Goal: Task Accomplishment & Management: Manage account settings

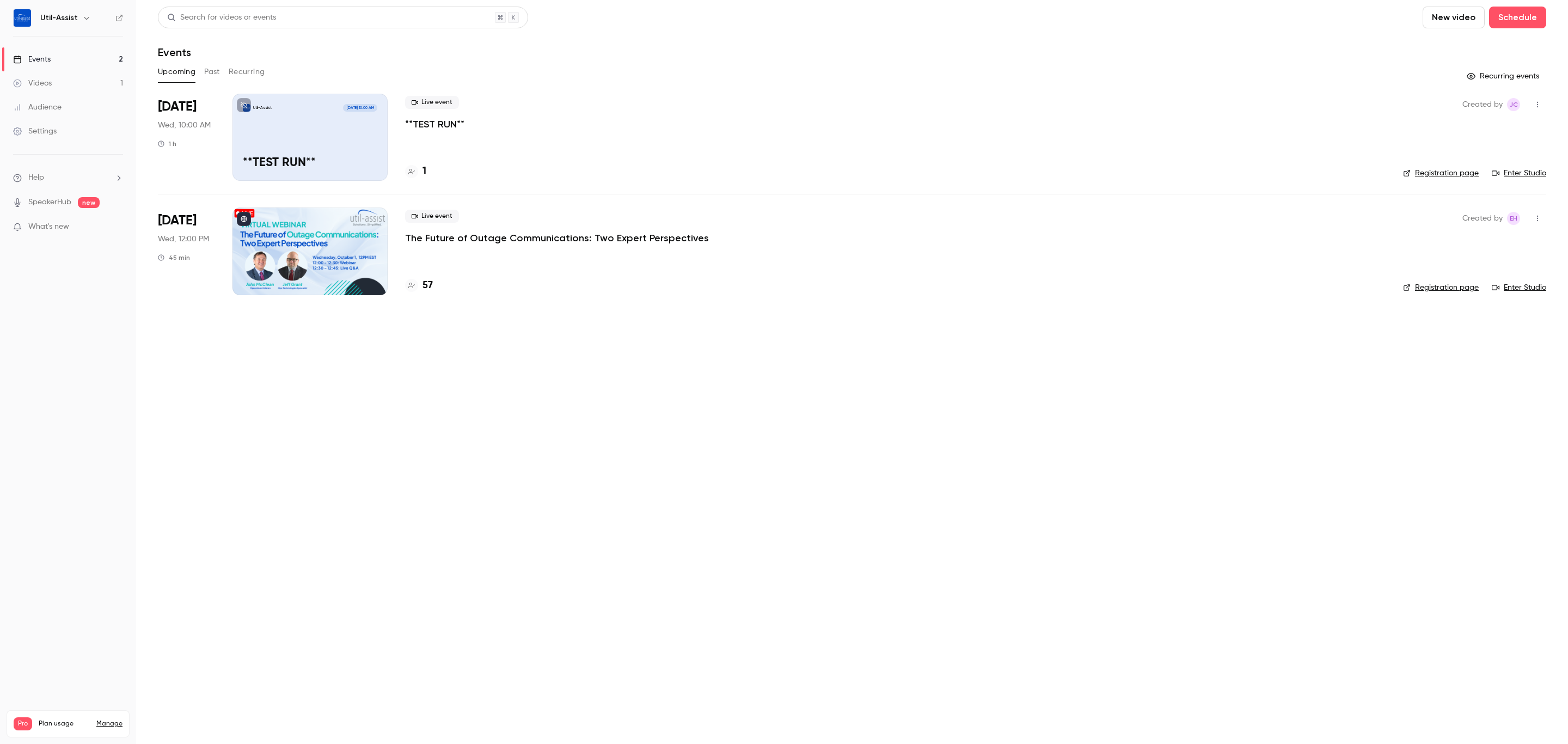
drag, startPoint x: 1526, startPoint y: 280, endPoint x: 1516, endPoint y: 285, distance: 11.2
click at [1526, 280] on div "Created by EH Registration page Enter Studio" at bounding box center [1474, 250] width 143 height 87
drag, startPoint x: 1532, startPoint y: 278, endPoint x: 1531, endPoint y: 288, distance: 10.0
click at [1531, 279] on div "Created by EH Registration page Enter Studio" at bounding box center [1474, 250] width 143 height 87
click at [1531, 288] on link "Enter Studio" at bounding box center [1519, 288] width 54 height 11
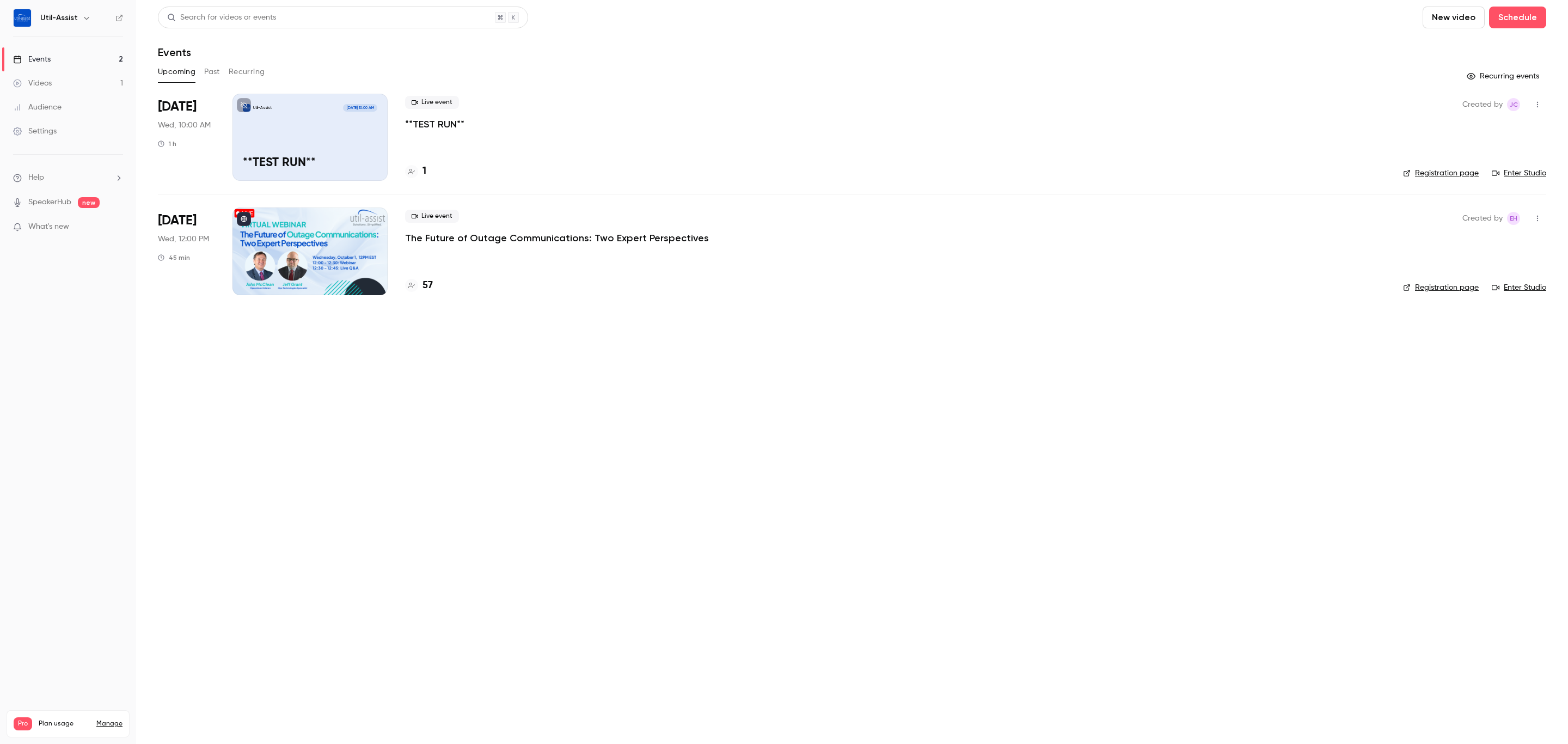
click at [1467, 293] on link "Registration page" at bounding box center [1441, 288] width 76 height 11
click at [1512, 170] on link "Enter Studio" at bounding box center [1519, 173] width 54 height 11
drag, startPoint x: 596, startPoint y: 577, endPoint x: 542, endPoint y: 461, distance: 128.0
click at [595, 580] on main "Search for videos or events New video Schedule Events Upcoming Past Recurring R…" at bounding box center [852, 372] width 1432 height 744
click at [207, 69] on button "Past" at bounding box center [212, 71] width 16 height 17
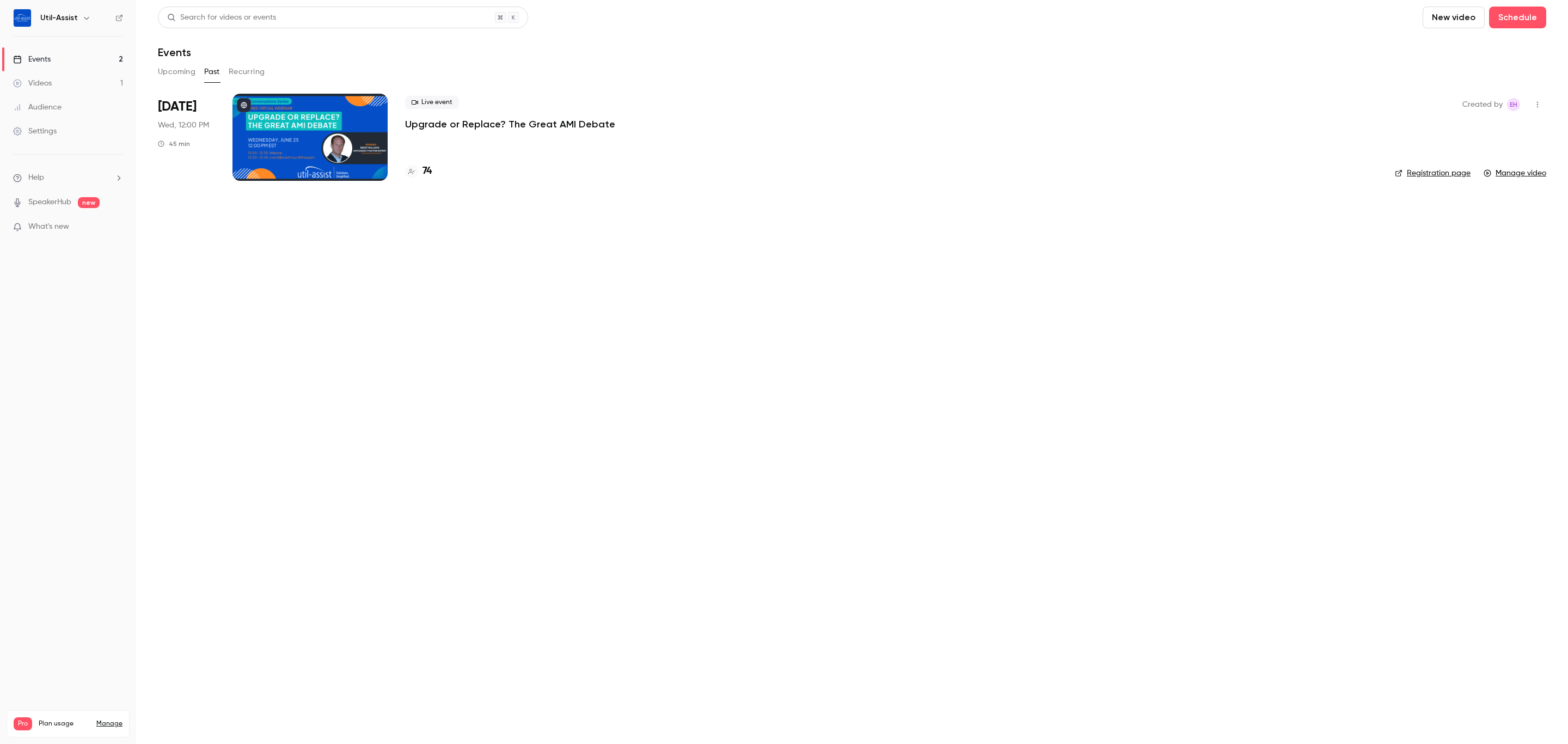
click at [173, 74] on button "Upcoming" at bounding box center [177, 71] width 38 height 17
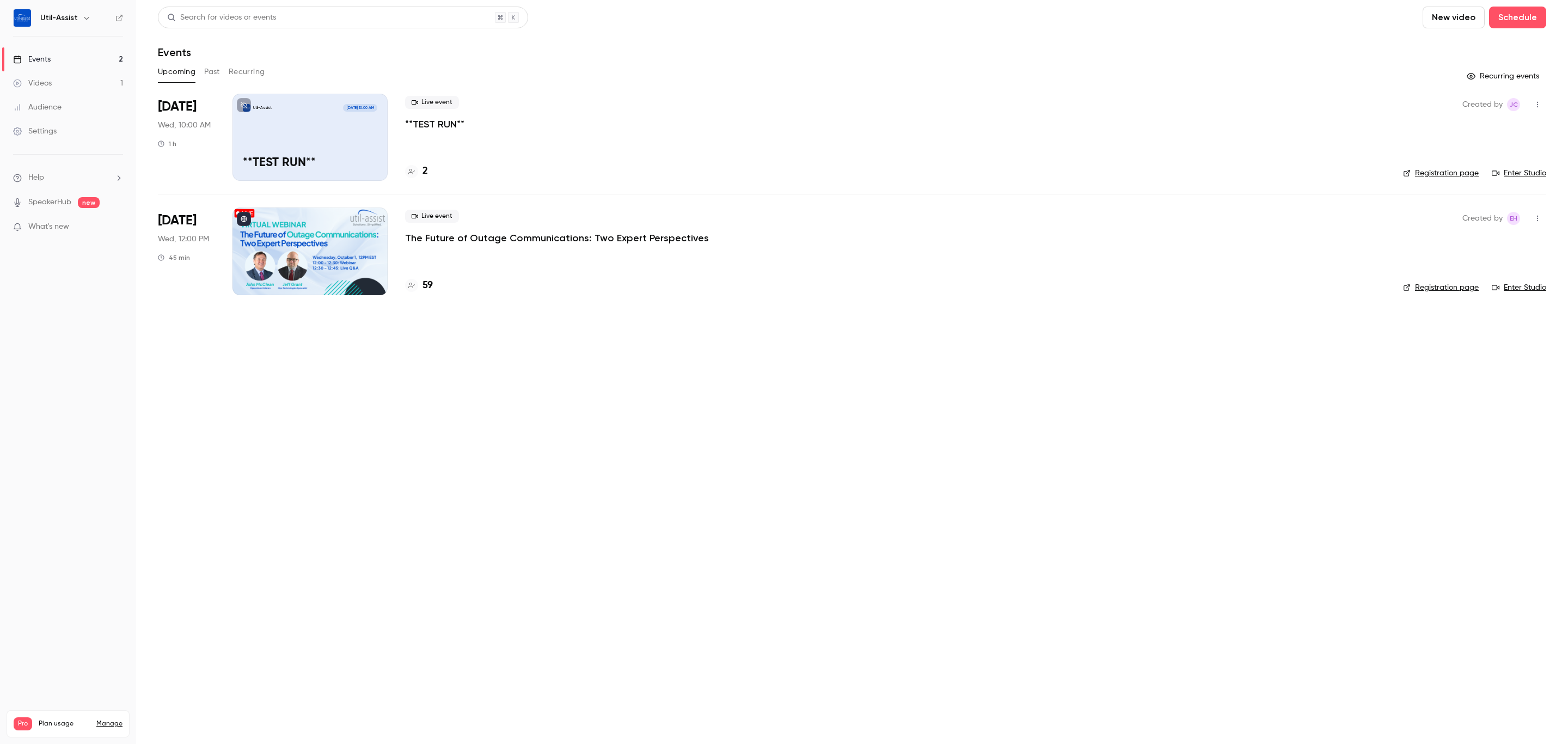
click at [421, 169] on div "2" at bounding box center [416, 172] width 23 height 15
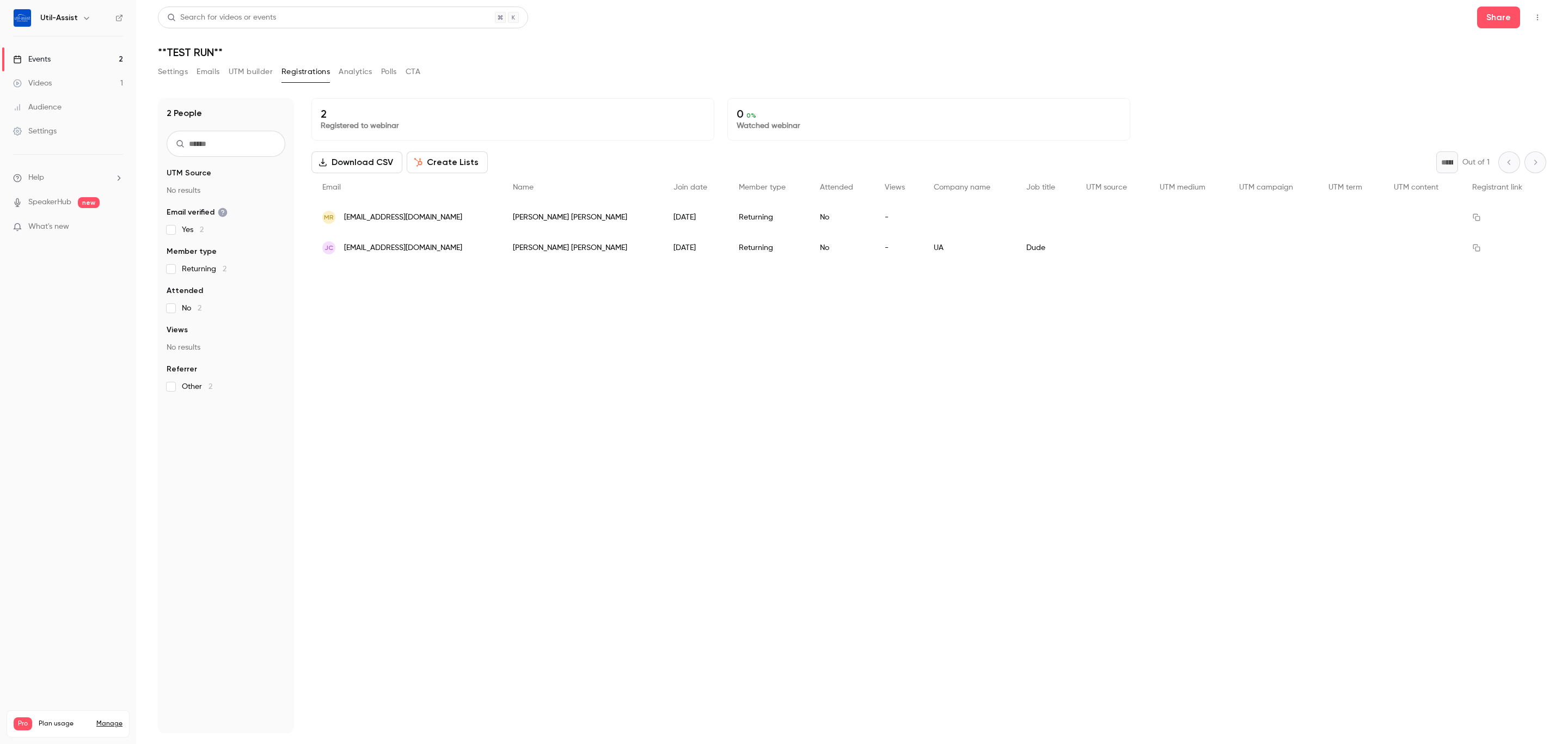
click at [415, 77] on button "CTA" at bounding box center [413, 71] width 15 height 17
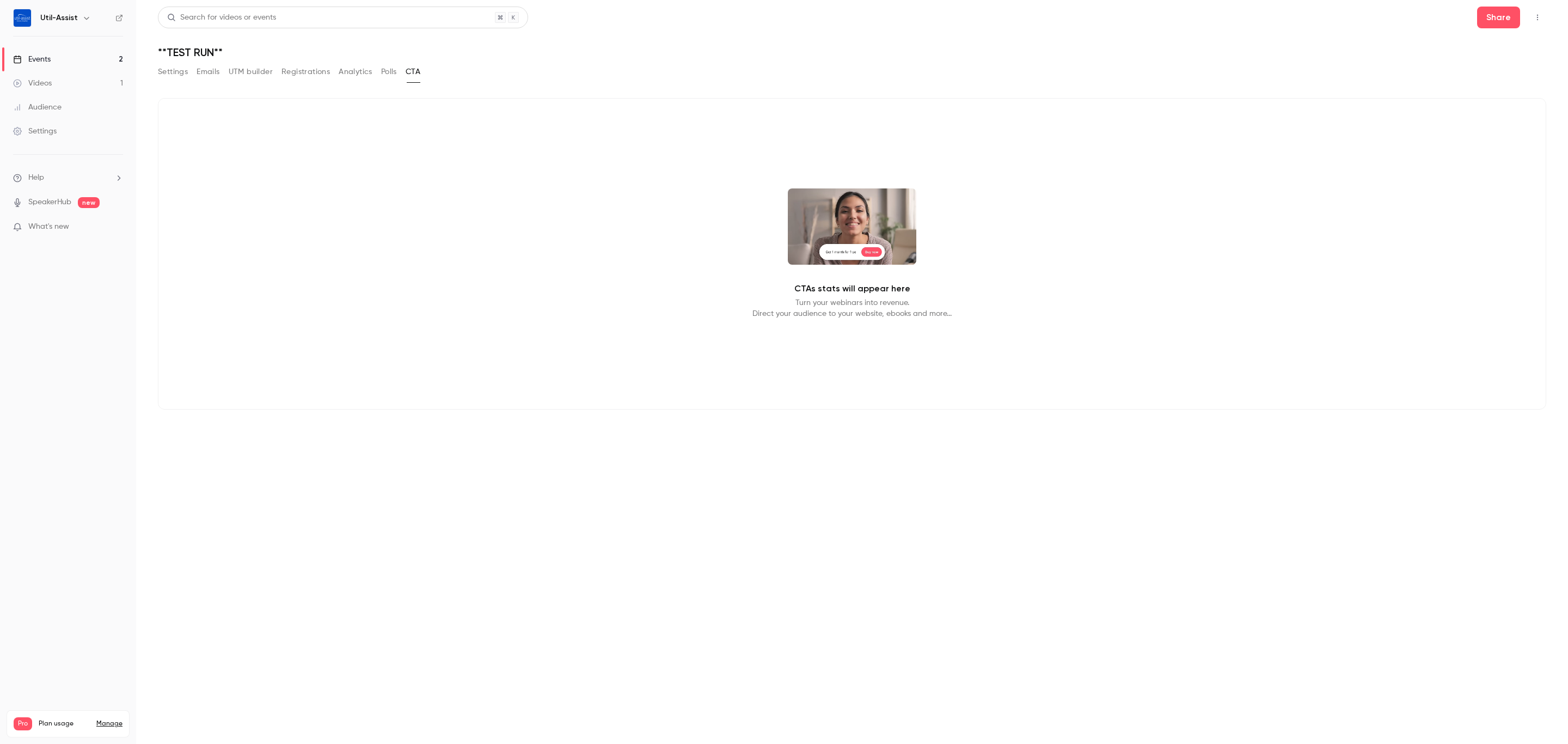
click at [388, 75] on button "Polls" at bounding box center [388, 71] width 16 height 17
click at [356, 71] on button "Analytics" at bounding box center [355, 71] width 33 height 17
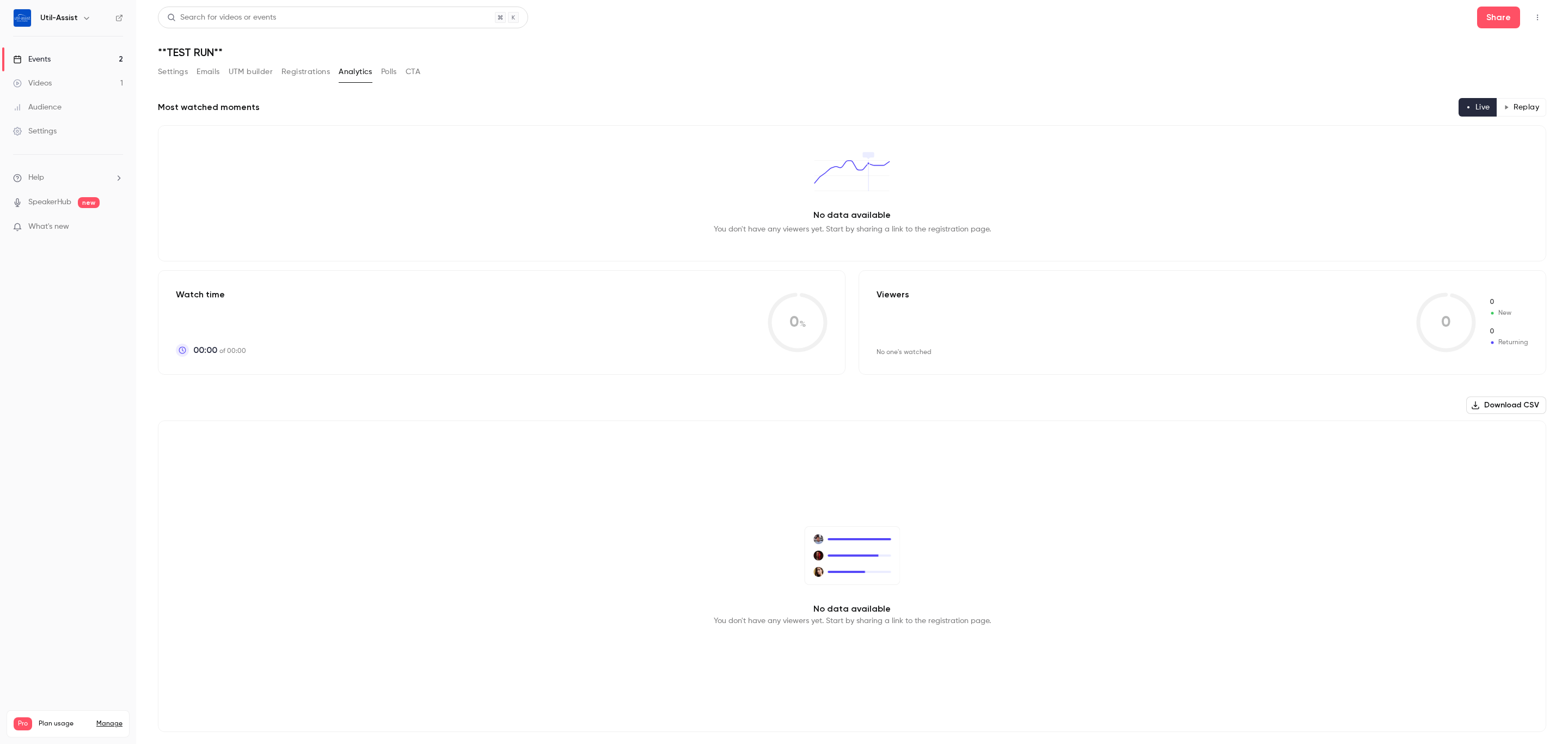
click at [309, 65] on button "Registrations" at bounding box center [305, 71] width 48 height 17
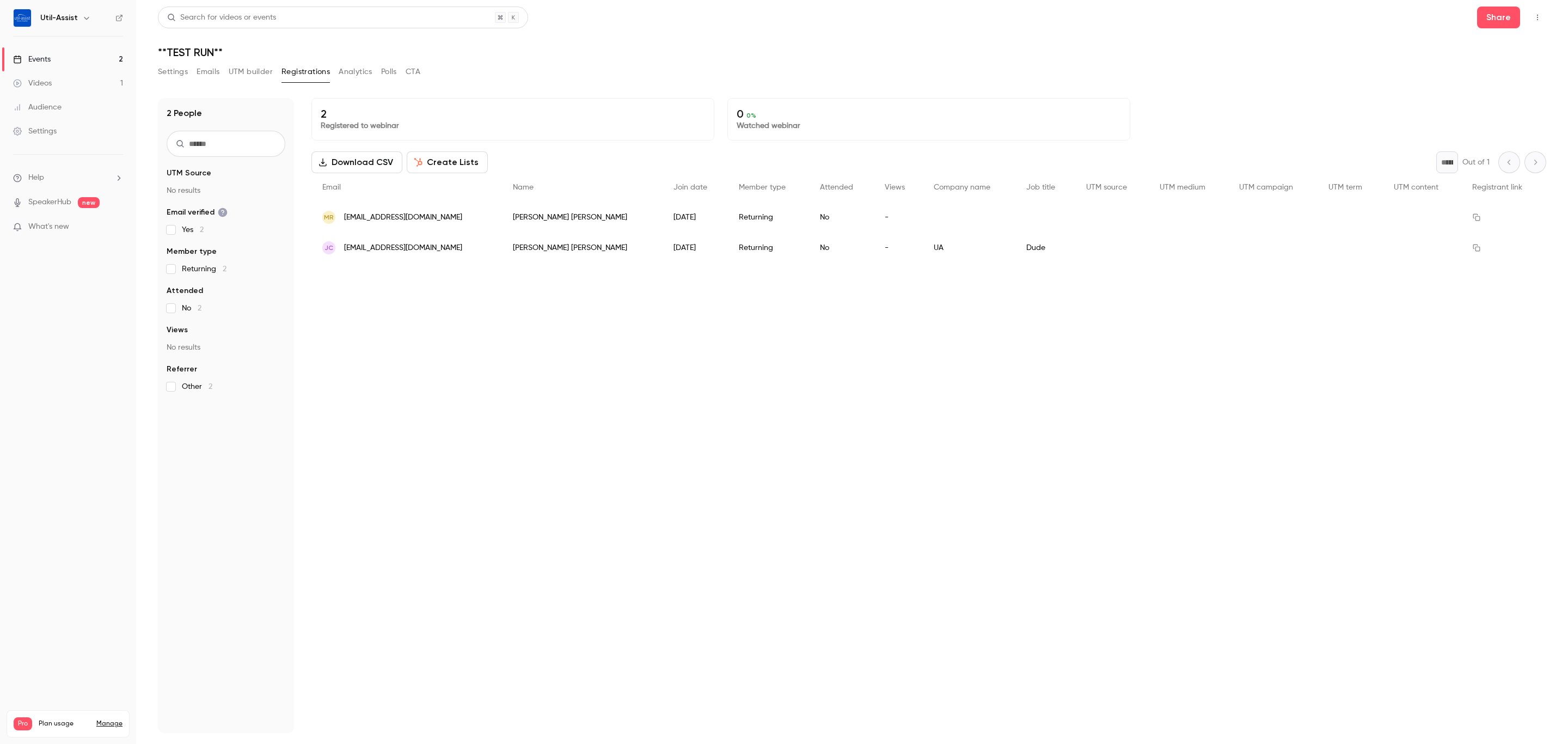
click at [264, 71] on button "UTM builder" at bounding box center [250, 71] width 44 height 17
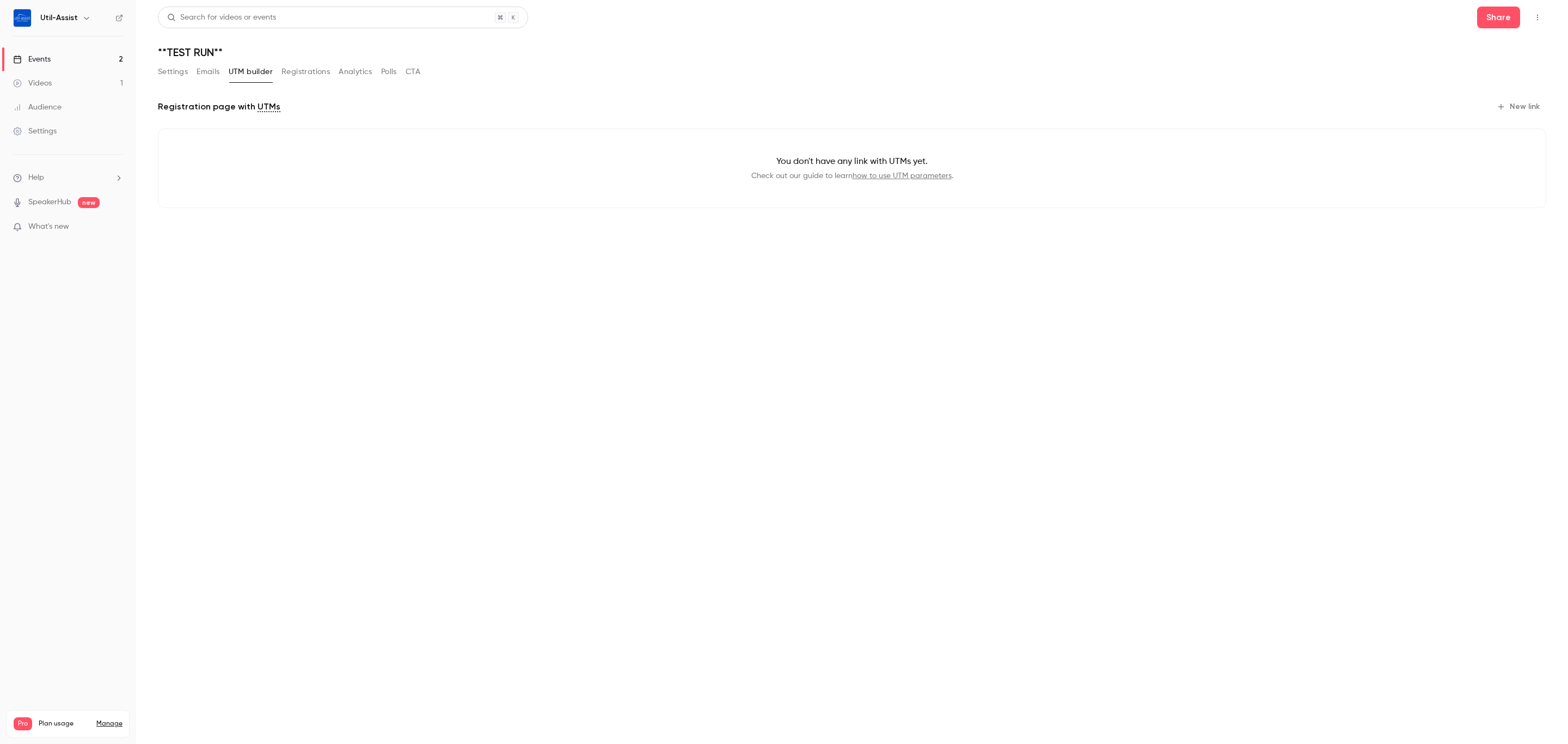
click at [218, 71] on button "Emails" at bounding box center [208, 71] width 23 height 17
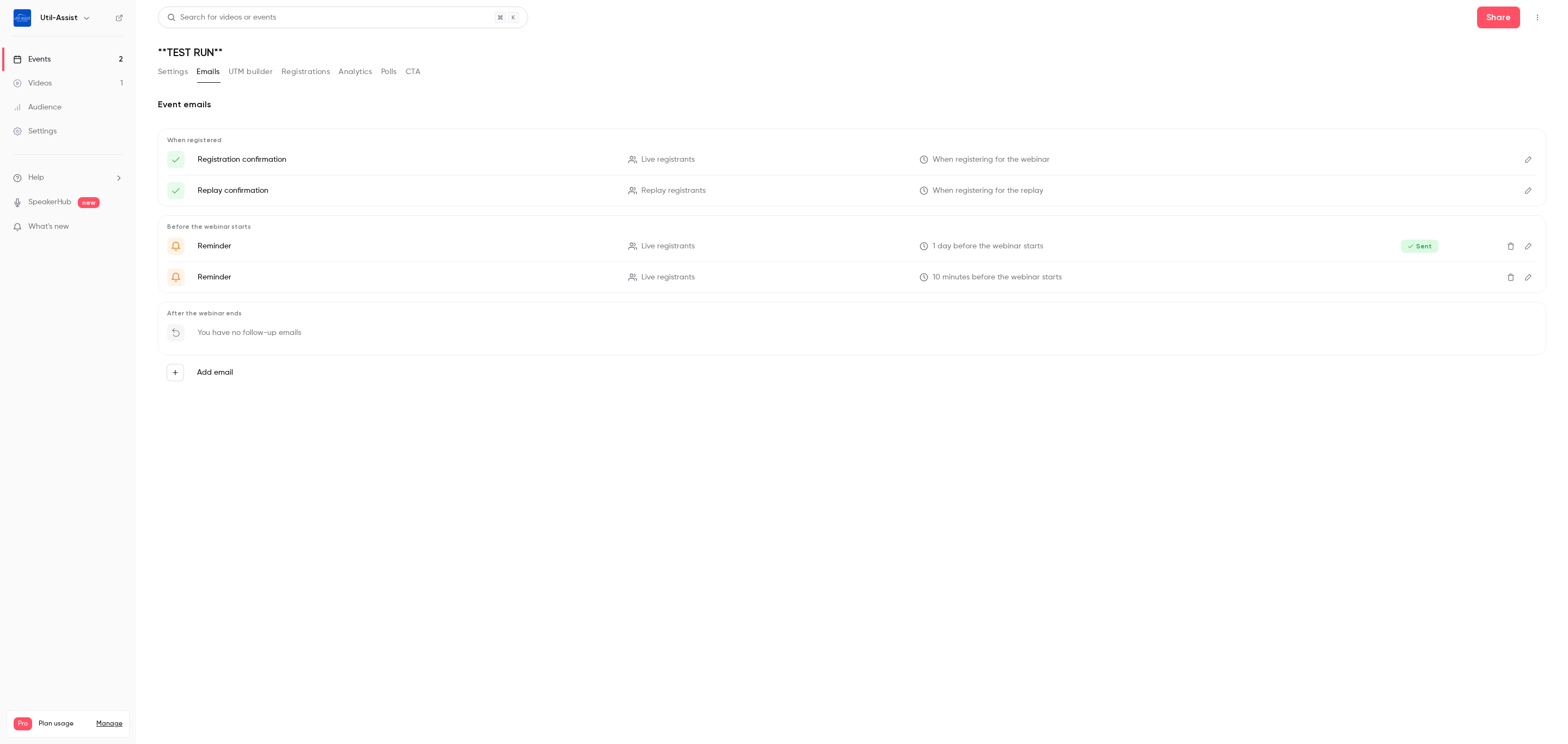
click at [184, 69] on button "Settings" at bounding box center [173, 71] width 30 height 17
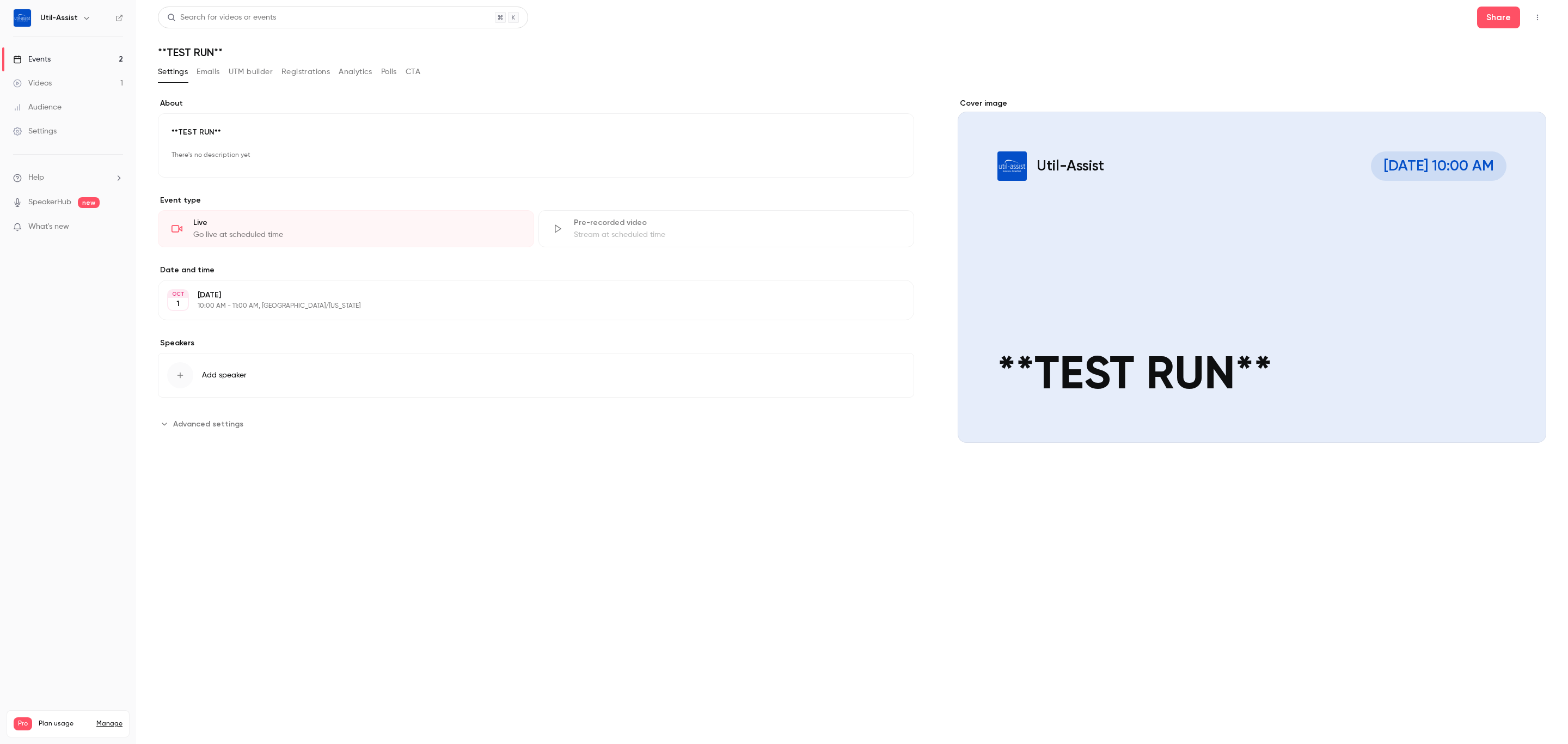
click at [83, 59] on link "Events 2" at bounding box center [68, 59] width 136 height 24
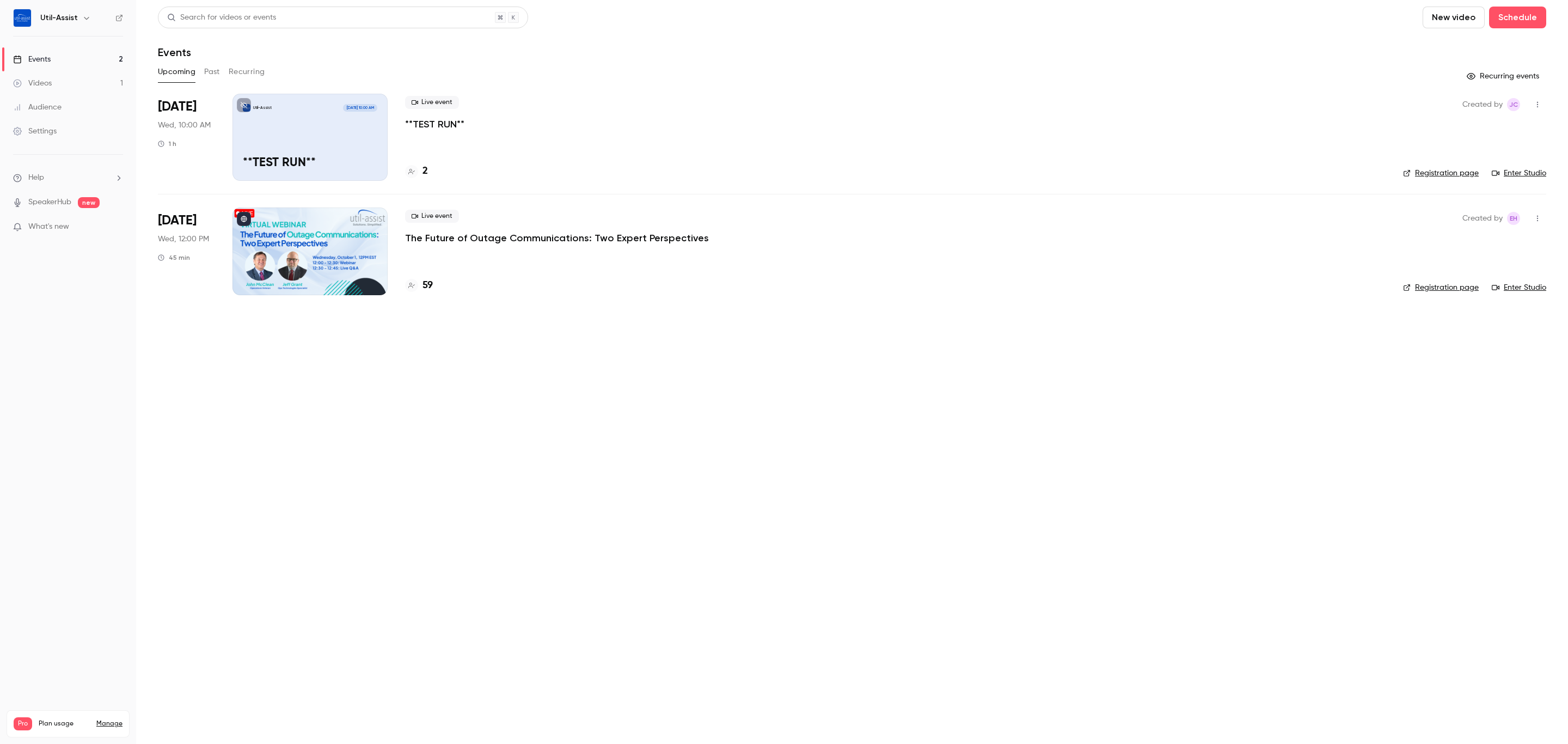
click at [421, 283] on div "59" at bounding box center [418, 286] width 27 height 15
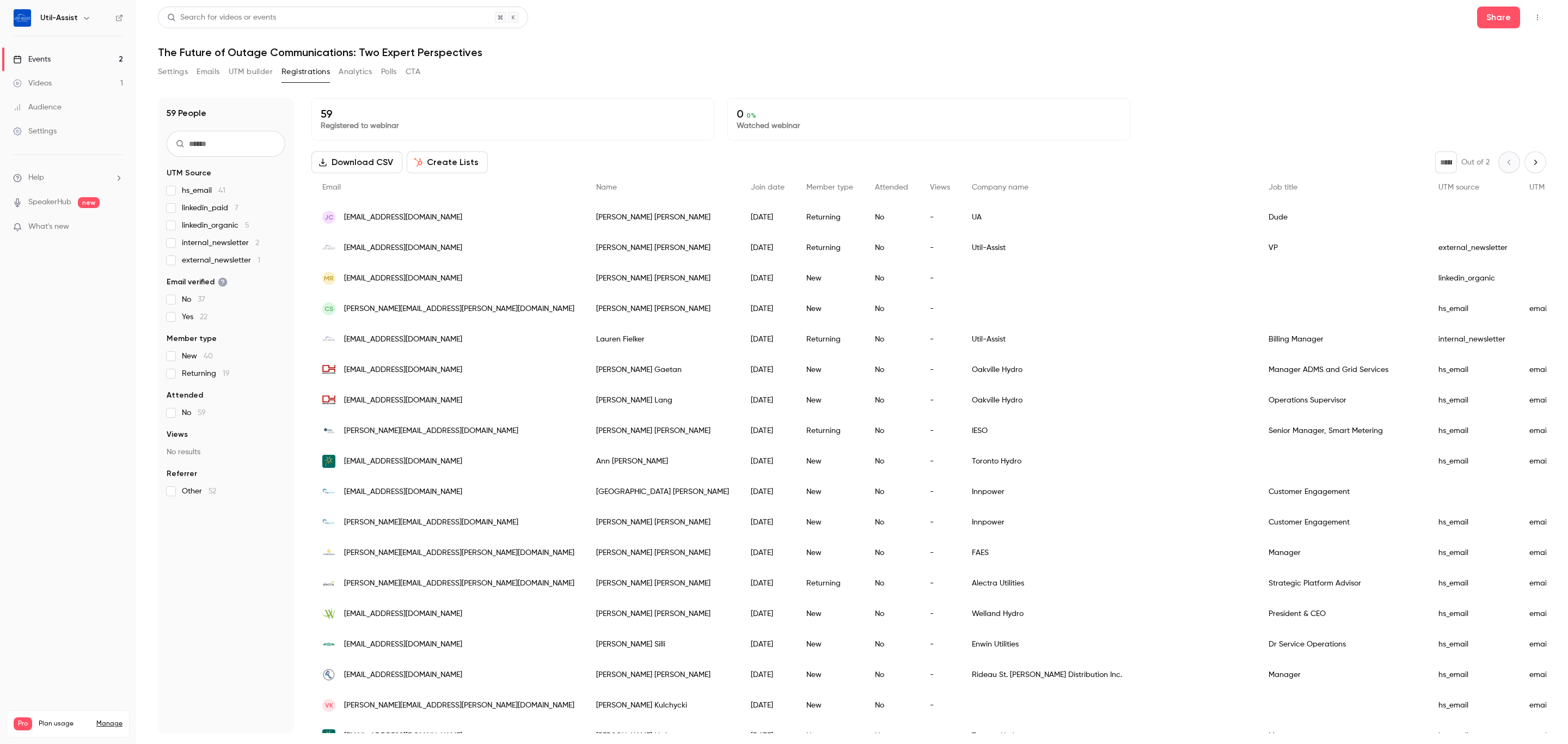
click at [585, 214] on div "Josh Callies" at bounding box center [663, 217] width 154 height 30
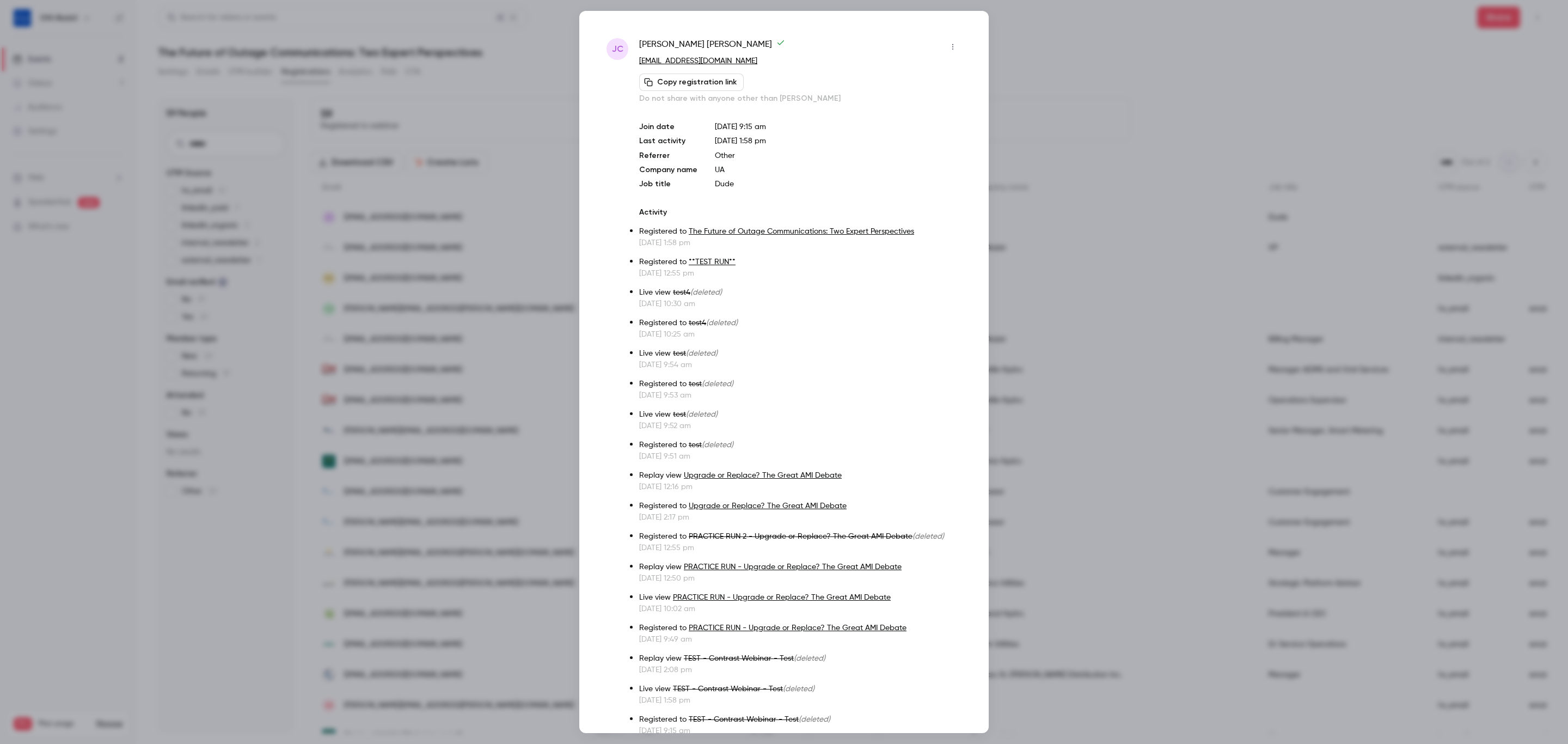
click at [949, 45] on icon "button" at bounding box center [953, 47] width 9 height 7
click at [925, 100] on div "Remove registration" at bounding box center [898, 103] width 82 height 11
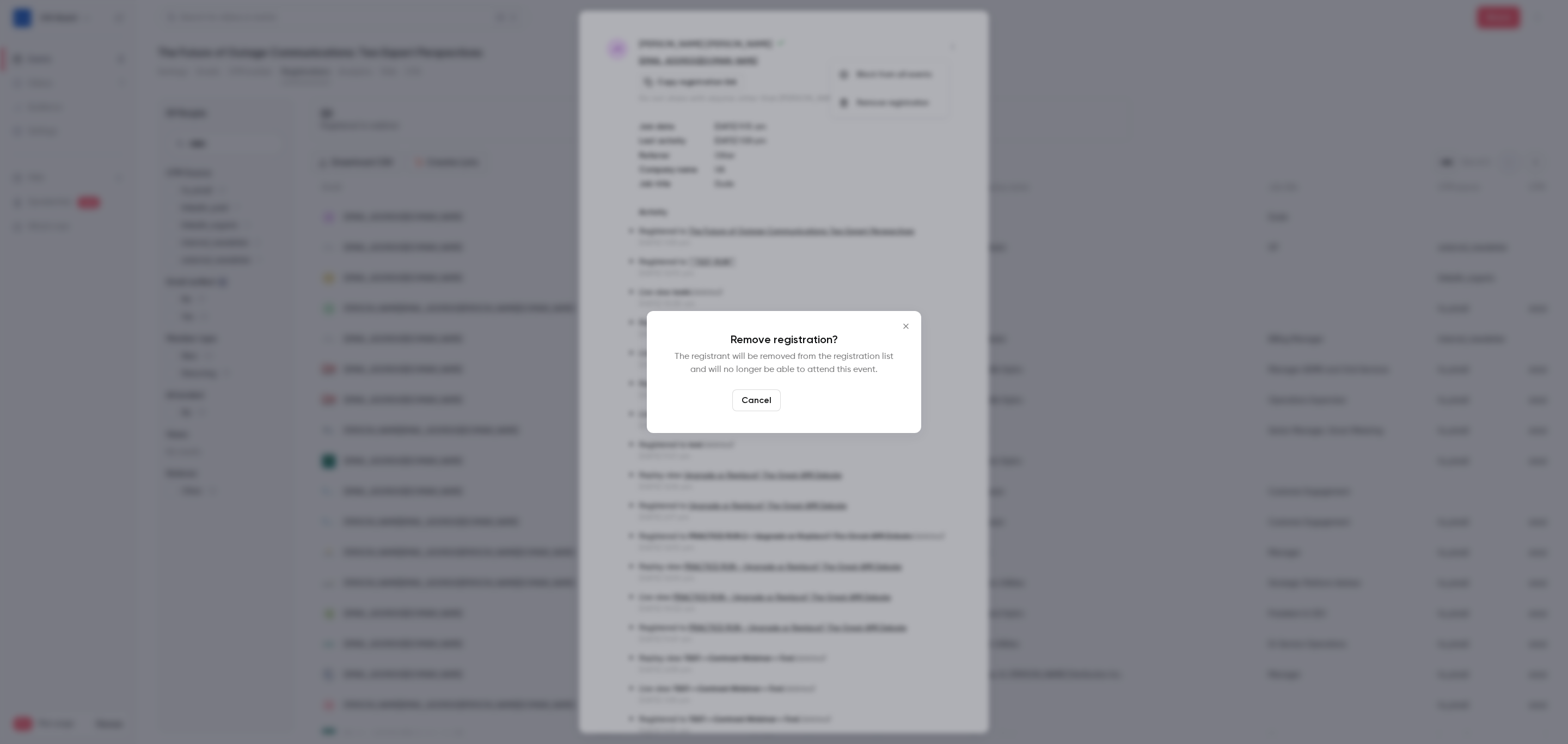
click at [797, 404] on button "Confirm" at bounding box center [810, 400] width 51 height 22
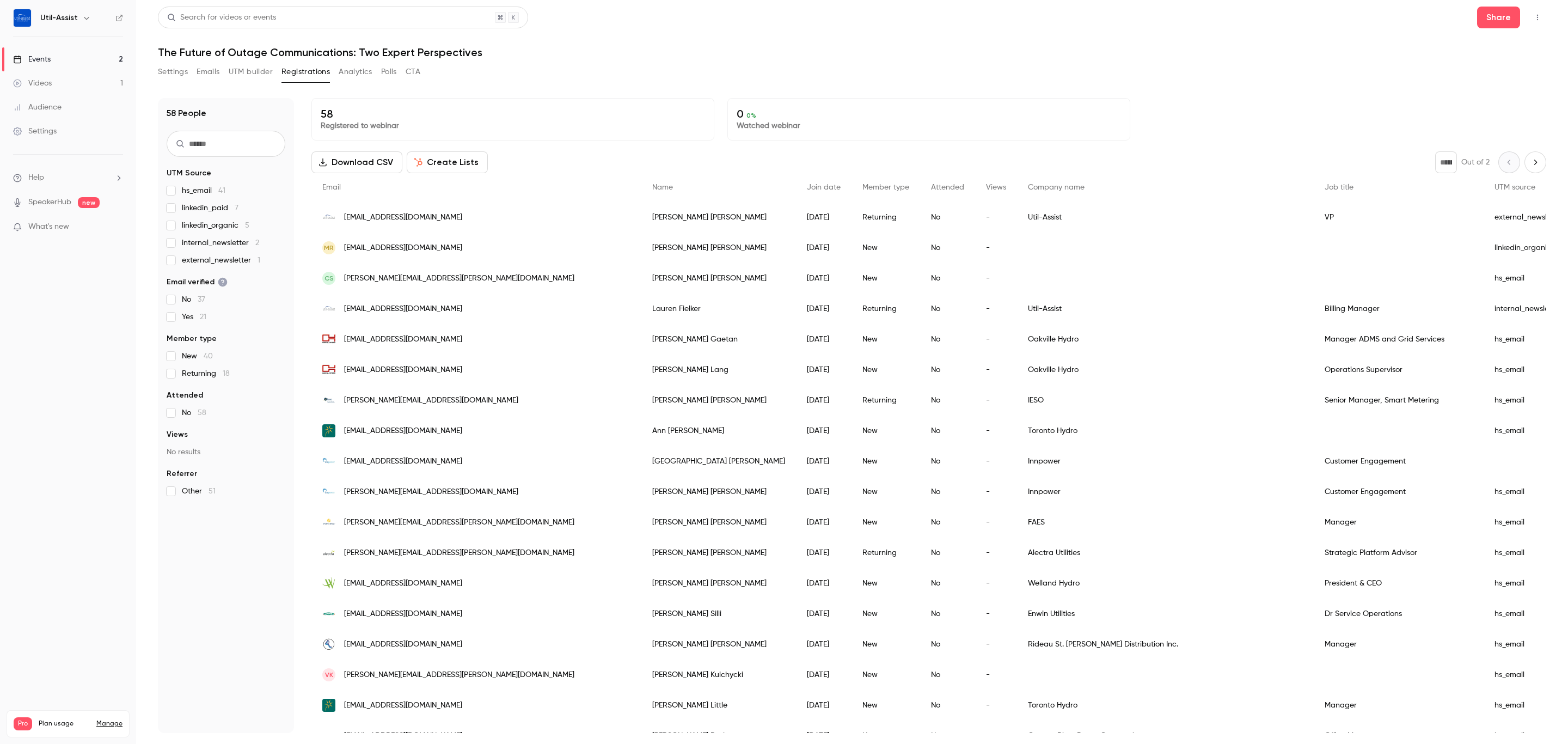
drag, startPoint x: 658, startPoint y: 36, endPoint x: 647, endPoint y: 44, distance: 13.6
click at [658, 39] on header "Search for videos or events Share The Future of Outage Communications: Two Expe…" at bounding box center [852, 33] width 1388 height 52
drag, startPoint x: 172, startPoint y: 65, endPoint x: 149, endPoint y: 74, distance: 24.7
click at [172, 65] on button "Settings" at bounding box center [173, 71] width 30 height 17
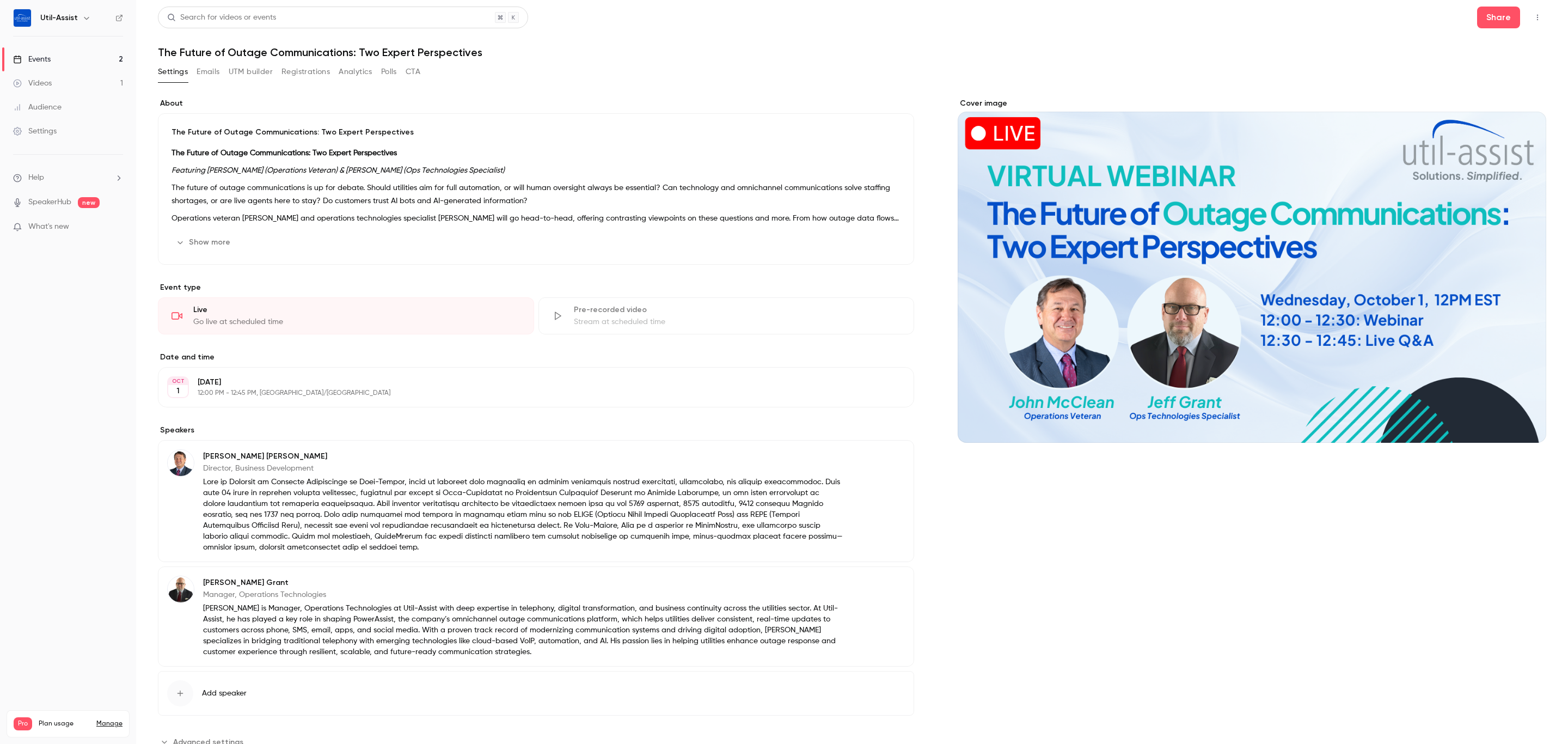
click at [51, 53] on link "Events 2" at bounding box center [68, 59] width 136 height 24
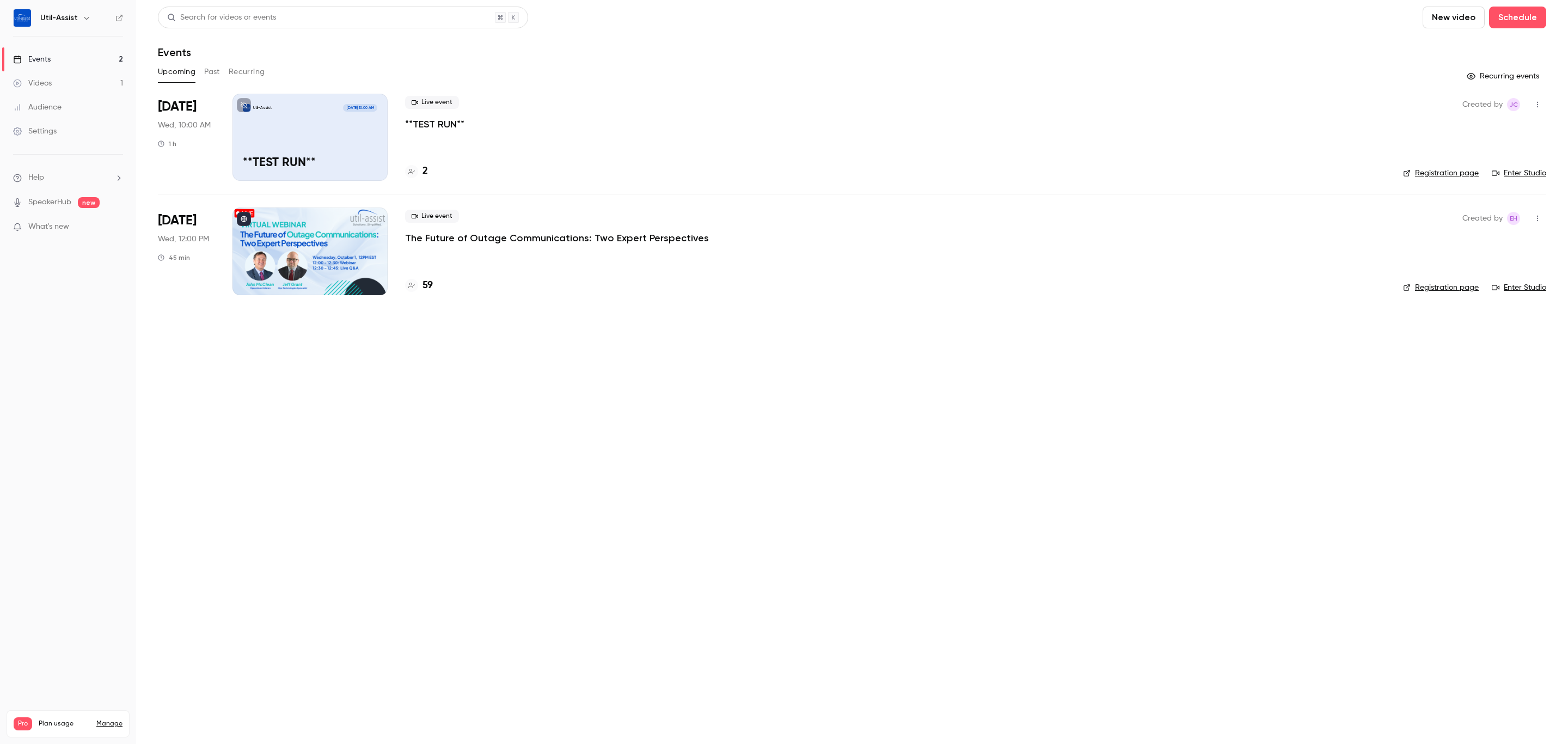
click at [1515, 174] on link "Enter Studio" at bounding box center [1519, 173] width 54 height 11
click at [1453, 170] on link "Registration page" at bounding box center [1441, 173] width 76 height 11
click at [1284, 455] on main "Search for videos or events New video Schedule Events Upcoming Past Recurring R…" at bounding box center [852, 372] width 1432 height 744
click at [432, 281] on h4 "59" at bounding box center [428, 286] width 10 height 15
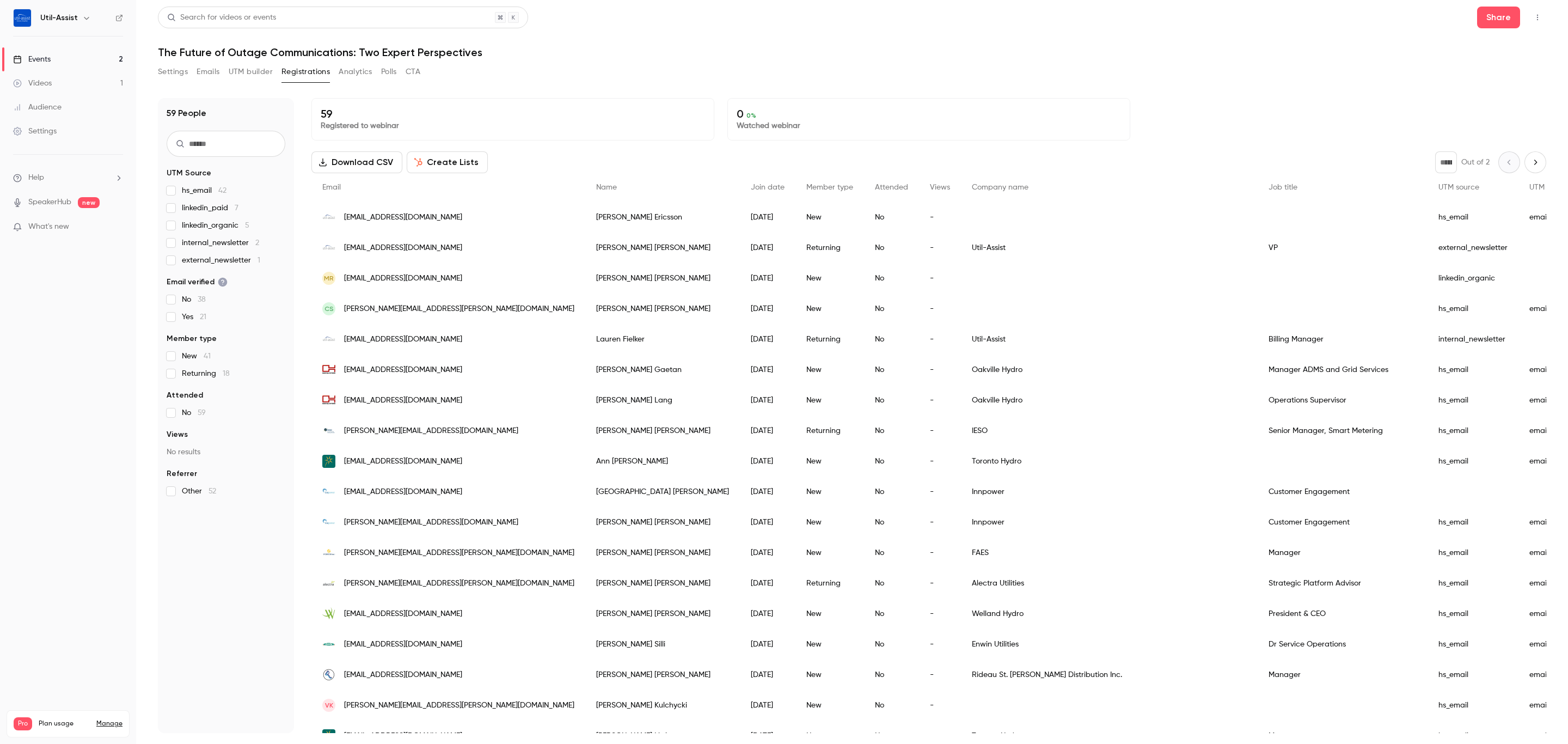
click at [705, 64] on div "Settings Emails UTM builder Registrations Analytics Polls CTA" at bounding box center [852, 74] width 1388 height 22
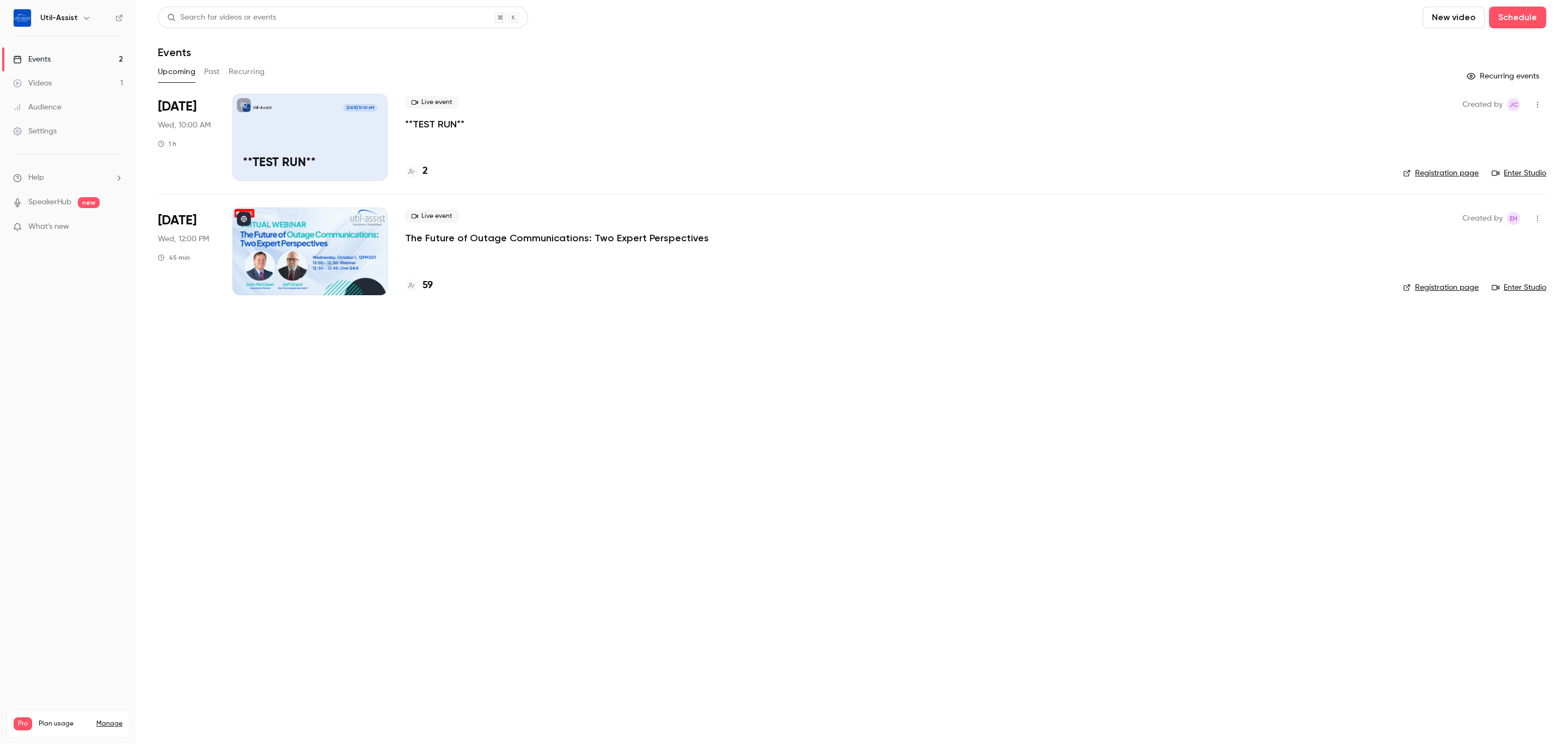
drag, startPoint x: 1171, startPoint y: 617, endPoint x: 1047, endPoint y: 530, distance: 151.5
click at [1171, 615] on main "Search for videos or events New video Schedule Events Upcoming Past Recurring R…" at bounding box center [852, 372] width 1432 height 744
click at [1463, 177] on link "Registration page" at bounding box center [1441, 173] width 76 height 11
drag, startPoint x: 429, startPoint y: 124, endPoint x: 435, endPoint y: 120, distance: 7.2
click at [429, 124] on p "**TEST RUN**" at bounding box center [435, 124] width 59 height 13
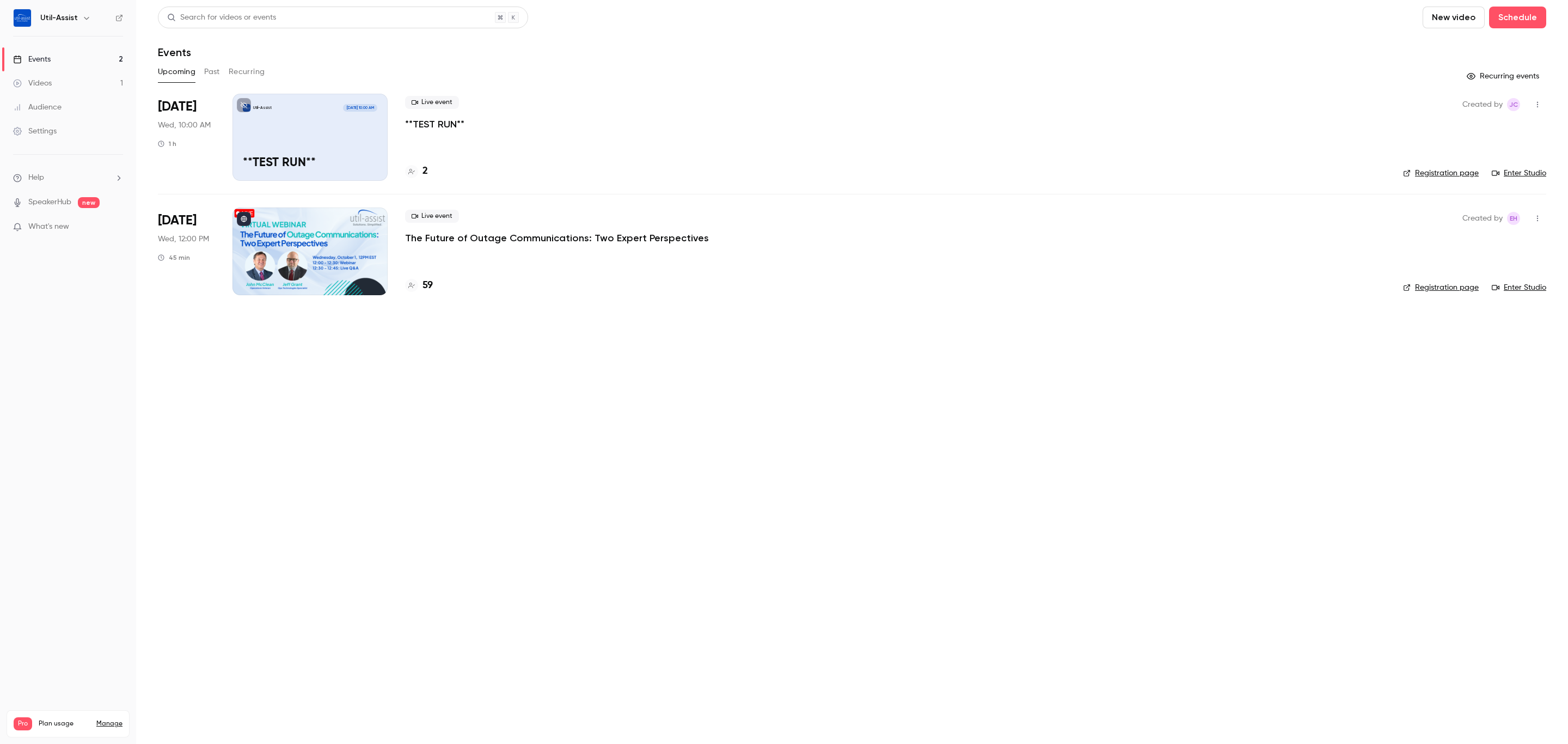
click at [1429, 173] on link "Registration page" at bounding box center [1441, 173] width 76 height 11
click at [1428, 170] on link "Registration page" at bounding box center [1441, 173] width 76 height 11
click at [428, 170] on h4 "4" at bounding box center [425, 172] width 5 height 15
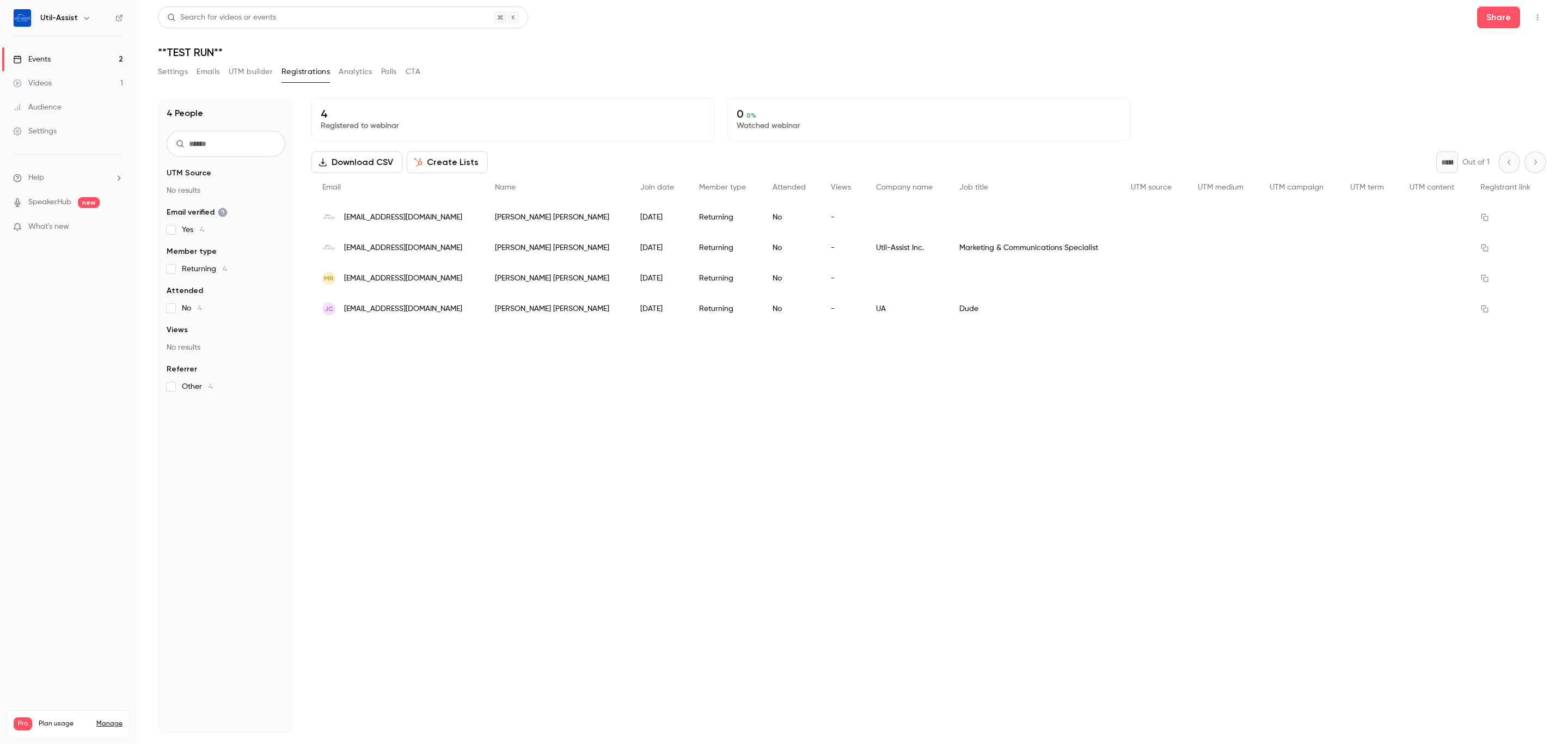
click at [618, 60] on div "Search for videos or events Share **TEST RUN** Settings Emails UTM builder Regi…" at bounding box center [852, 370] width 1388 height 727
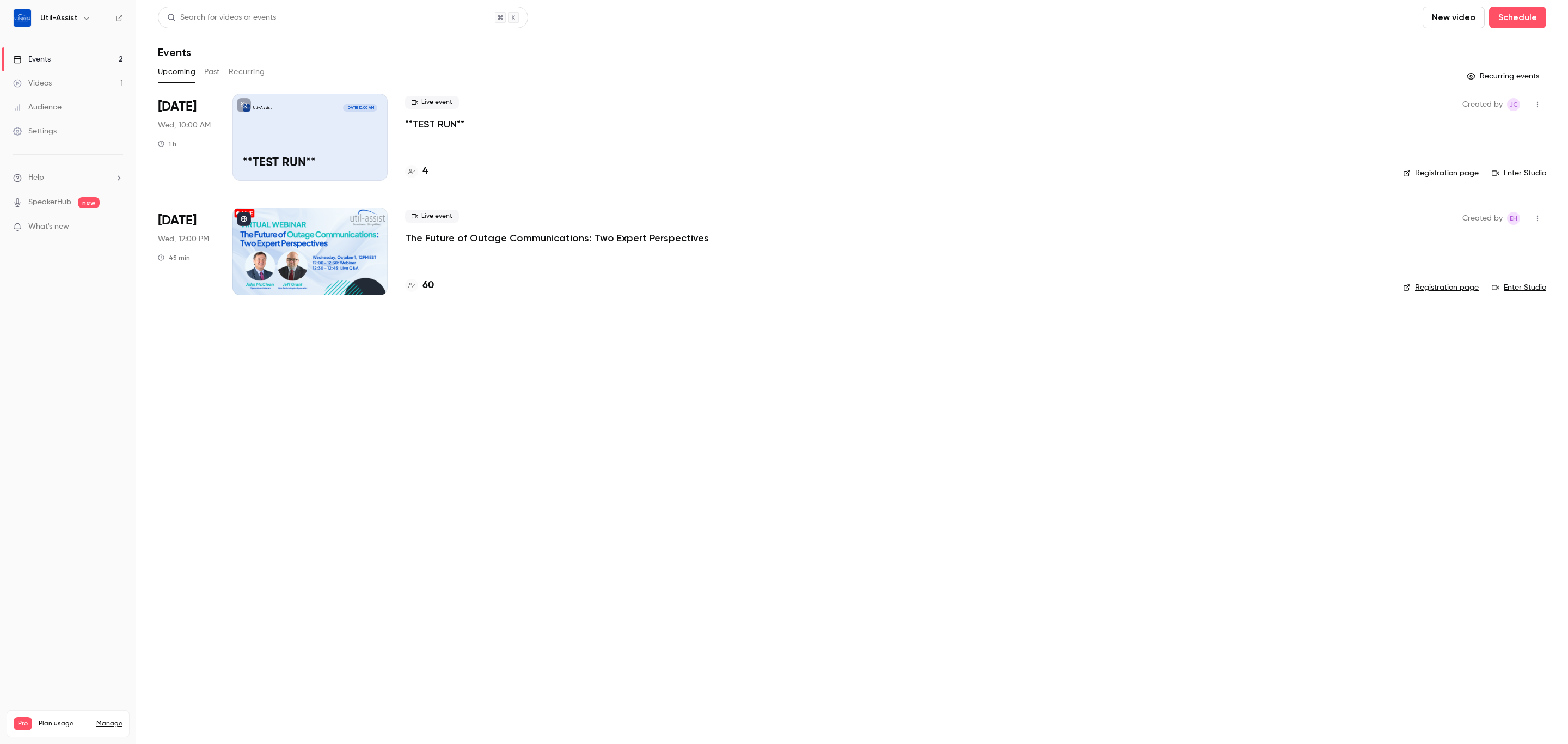
click at [429, 282] on h4 "60" at bounding box center [428, 286] width 11 height 15
